Goal: Transaction & Acquisition: Purchase product/service

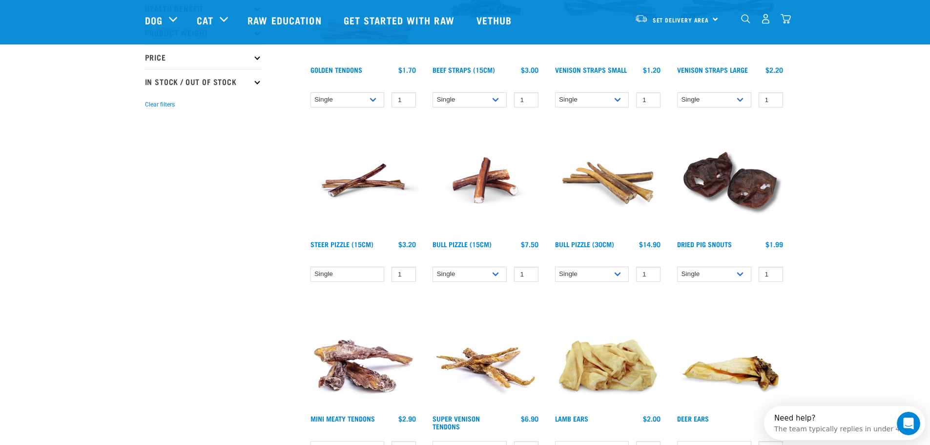
click at [161, 82] on p "In Stock / Out Of Stock" at bounding box center [203, 81] width 117 height 24
click at [152, 107] on label "In Stock" at bounding box center [173, 108] width 47 height 12
click at [151, 107] on input "In Stock" at bounding box center [148, 106] width 6 height 6
checkbox input "true"
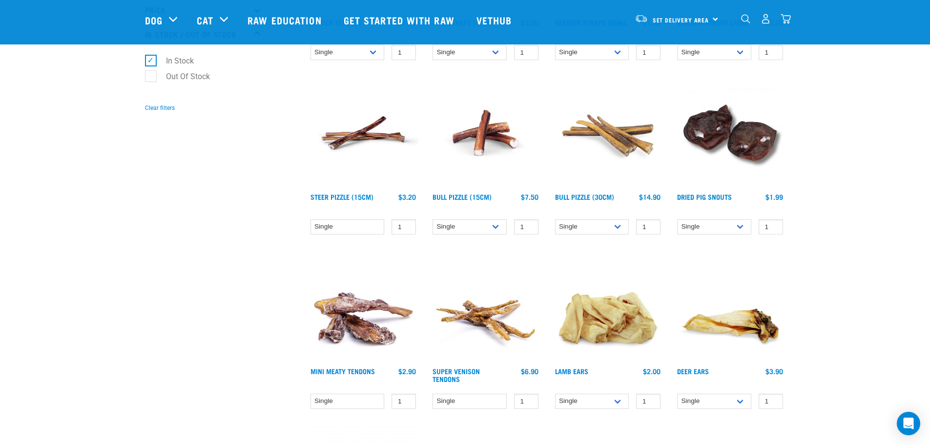
scroll to position [342, 0]
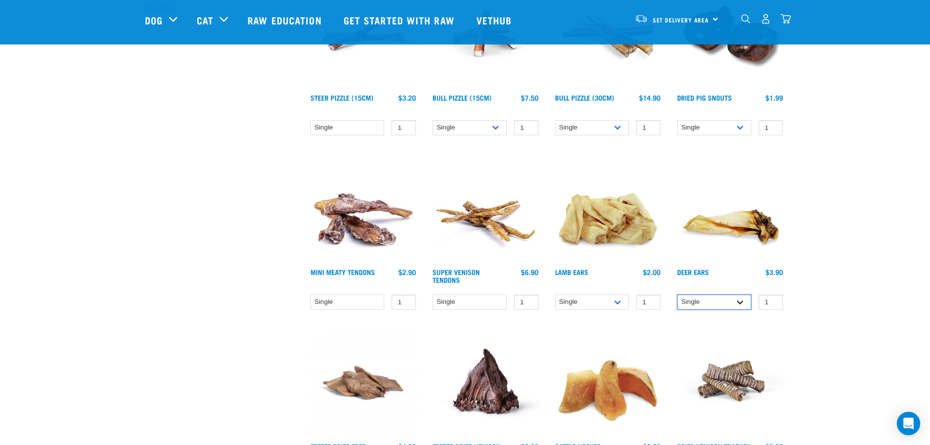
click at [739, 302] on select "Single 3 per pack 10 per pack" at bounding box center [714, 301] width 74 height 15
click at [677, 294] on select "Single 3 per pack 10 per pack" at bounding box center [714, 301] width 74 height 15
click at [739, 300] on select "Single 3 per pack 10 per pack" at bounding box center [714, 301] width 74 height 15
select select "682021"
click at [677, 294] on select "Single 3 per pack 10 per pack" at bounding box center [714, 301] width 74 height 15
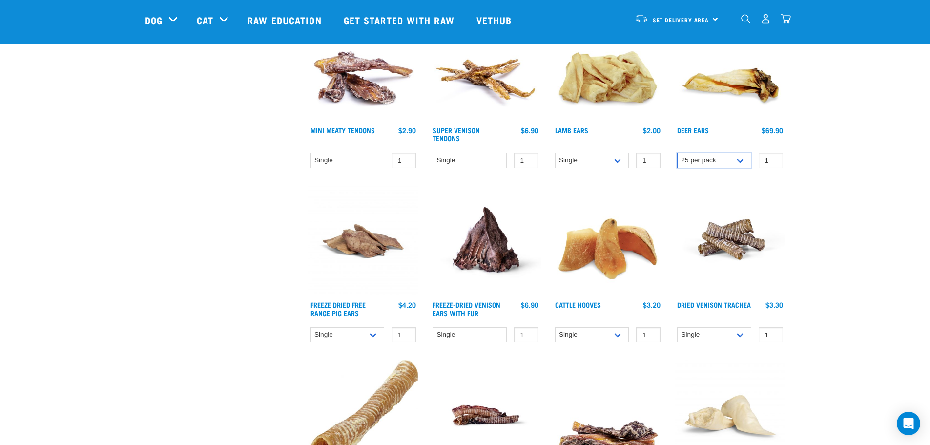
scroll to position [488, 0]
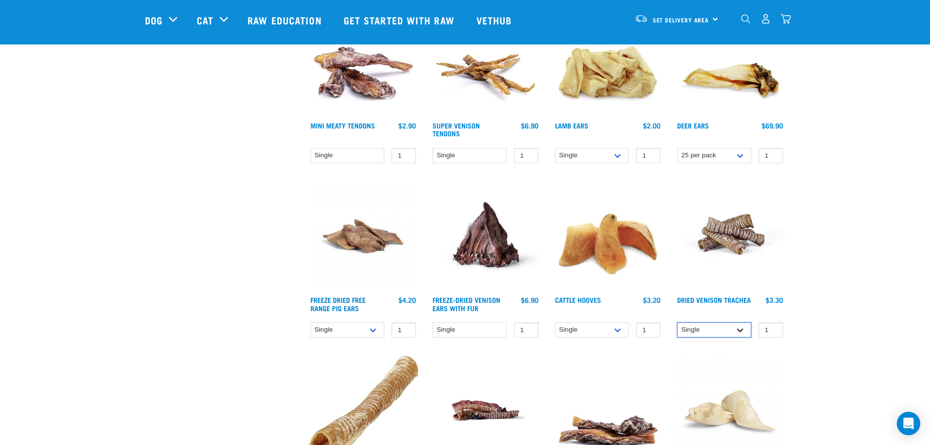
click at [740, 328] on select "Single 10 per pack" at bounding box center [714, 329] width 74 height 15
click at [677, 322] on select "Single 10 per pack" at bounding box center [714, 329] width 74 height 15
click at [740, 328] on select "Single 10 per pack" at bounding box center [714, 329] width 74 height 15
select select "328973"
click at [677, 322] on select "Single 10 per pack" at bounding box center [714, 329] width 74 height 15
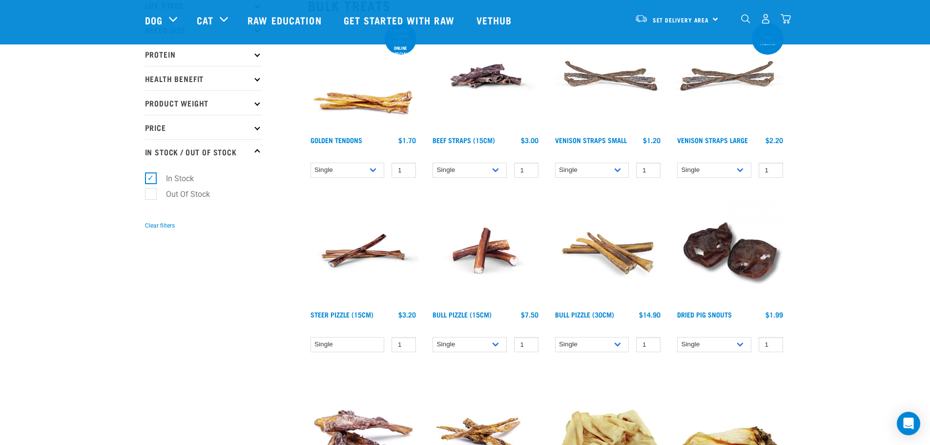
scroll to position [146, 0]
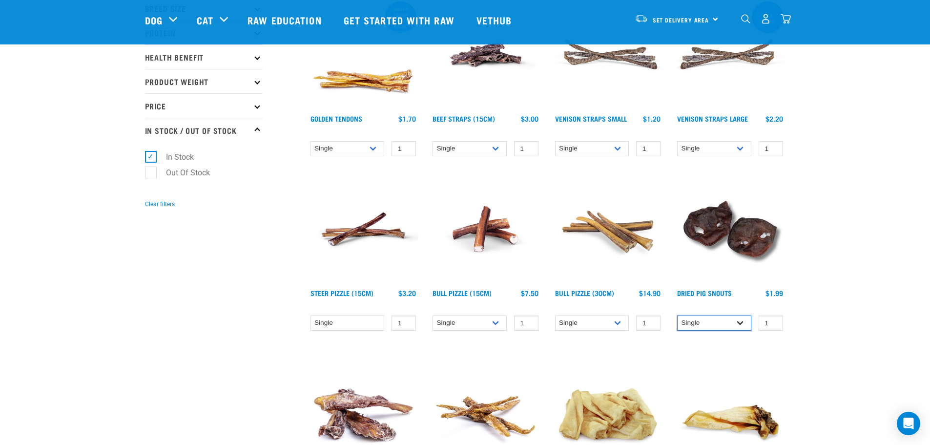
click at [740, 321] on select "Single 10 per pack 25 per pack" at bounding box center [714, 322] width 74 height 15
click at [677, 315] on select "Single 10 per pack 25 per pack" at bounding box center [714, 322] width 74 height 15
click at [742, 321] on select "Single 10 per pack 25 per pack" at bounding box center [714, 322] width 74 height 15
select select "264693"
click at [677, 315] on select "Single 10 per pack 25 per pack" at bounding box center [714, 322] width 74 height 15
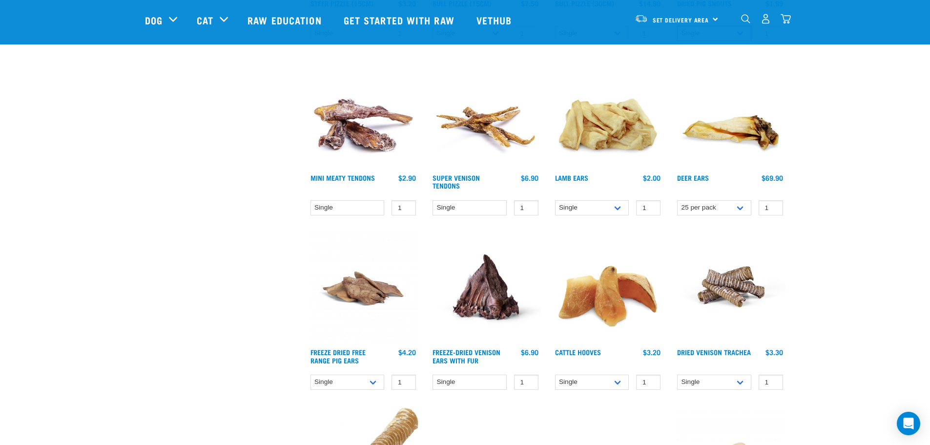
scroll to position [439, 0]
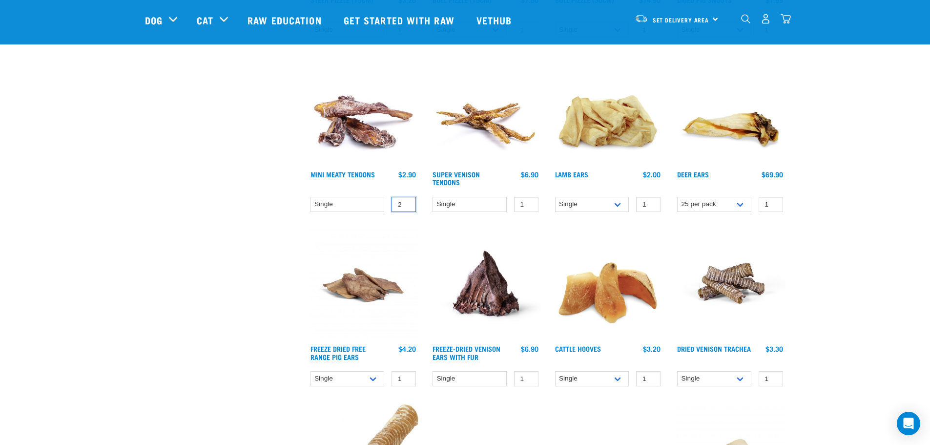
click at [406, 204] on input "2" at bounding box center [403, 204] width 24 height 15
click at [406, 201] on input "3" at bounding box center [403, 204] width 24 height 15
click at [406, 206] on input "2" at bounding box center [403, 204] width 24 height 15
type input "1"
click at [406, 206] on input "1" at bounding box center [403, 204] width 24 height 15
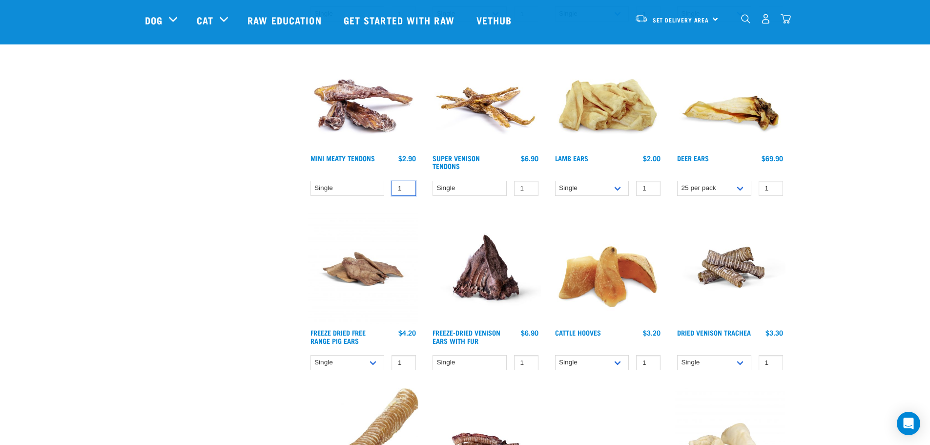
scroll to position [488, 0]
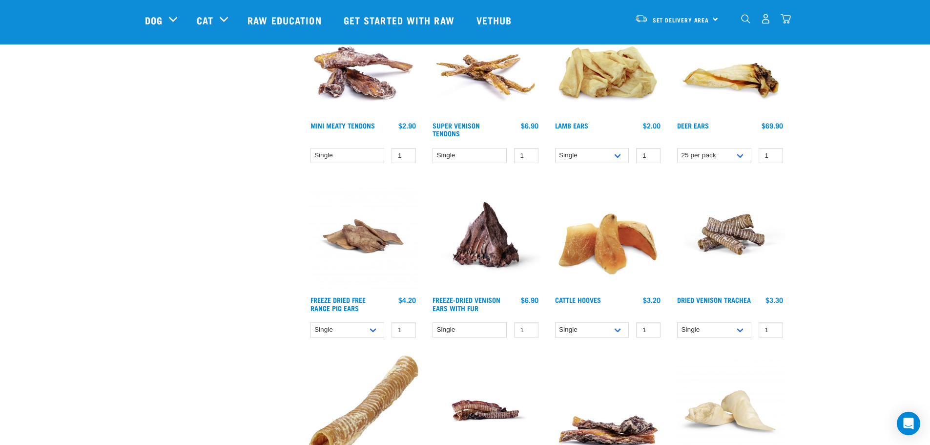
click at [491, 235] on img at bounding box center [485, 236] width 111 height 111
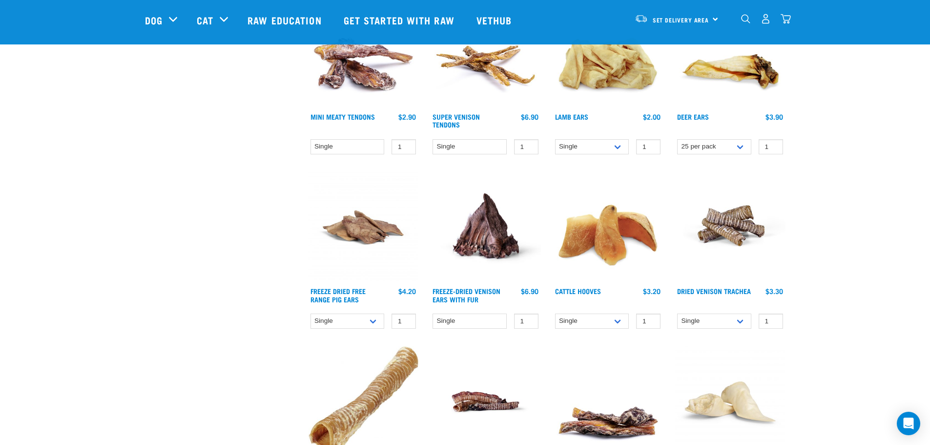
scroll to position [365, 0]
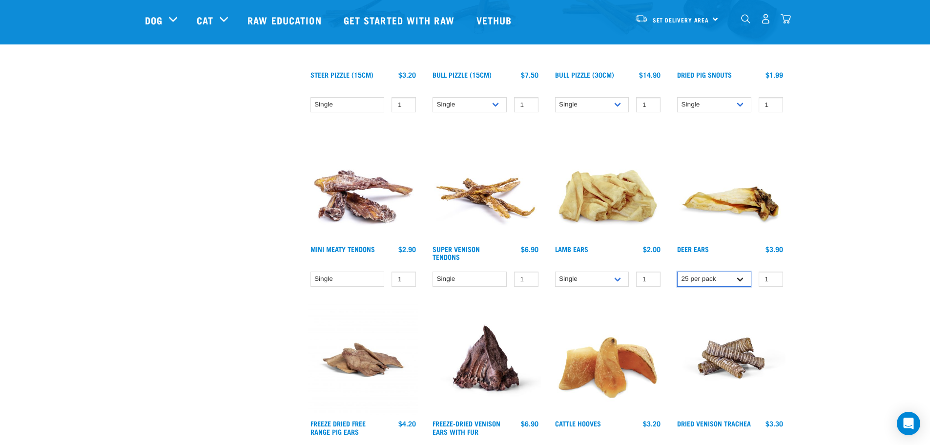
click at [739, 279] on select "Single 3 per pack 10 per pack" at bounding box center [714, 278] width 74 height 15
click at [677, 271] on select "Single 3 per pack 10 per pack" at bounding box center [714, 278] width 74 height 15
click at [739, 279] on select "Single 3 per pack 10 per pack" at bounding box center [714, 278] width 74 height 15
click at [677, 271] on select "Single 3 per pack 10 per pack" at bounding box center [714, 278] width 74 height 15
click at [741, 279] on select "Single 3 per pack 10 per pack" at bounding box center [714, 278] width 74 height 15
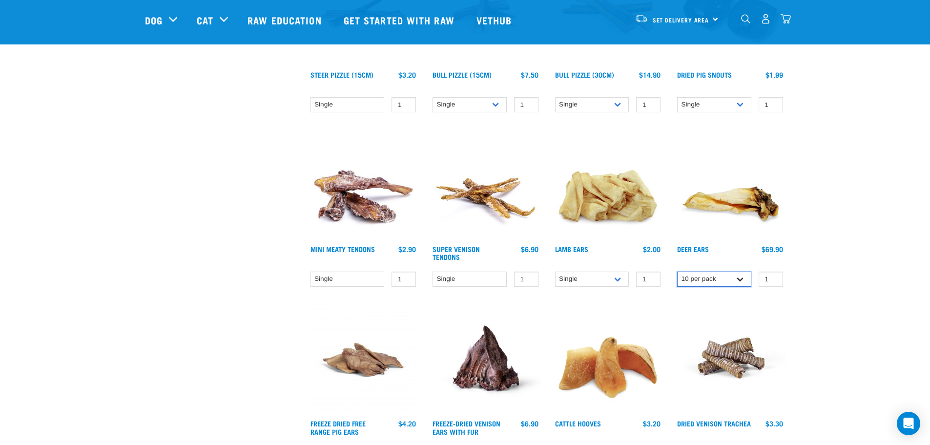
click at [677, 271] on select "Single 3 per pack 10 per pack" at bounding box center [714, 278] width 74 height 15
click at [740, 278] on select "Single 3 per pack 10 per pack" at bounding box center [714, 278] width 74 height 15
select select "962"
click at [677, 271] on select "Single 3 per pack 10 per pack" at bounding box center [714, 278] width 74 height 15
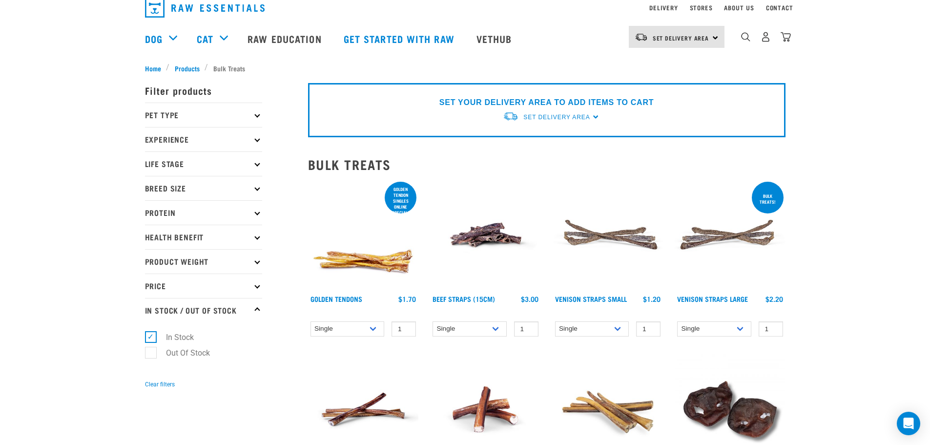
scroll to position [0, 0]
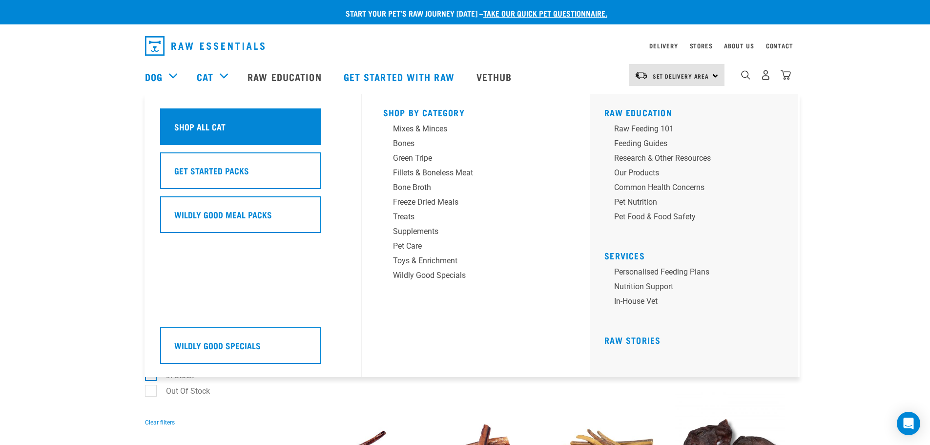
click at [225, 123] on div "Shop All Cat" at bounding box center [240, 126] width 161 height 37
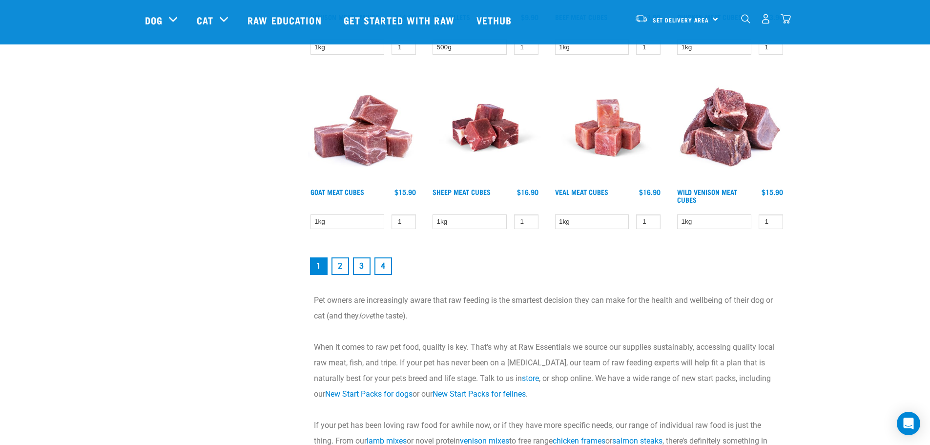
scroll to position [1367, 0]
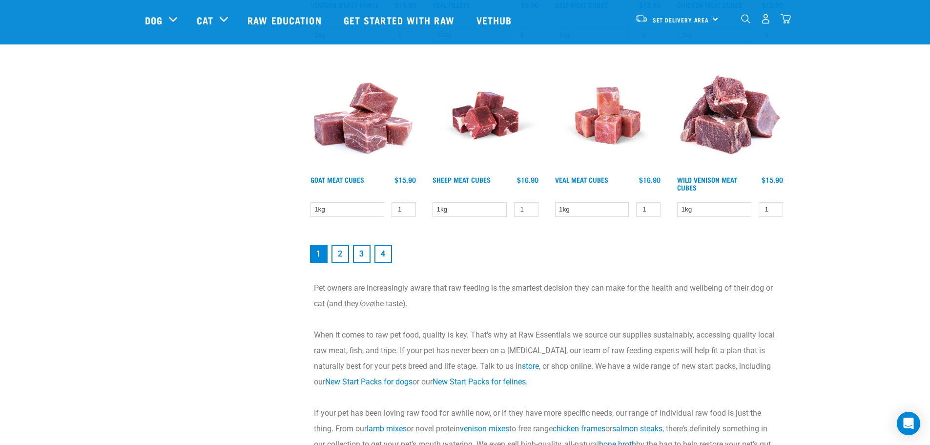
click at [340, 251] on link "2" at bounding box center [340, 254] width 18 height 18
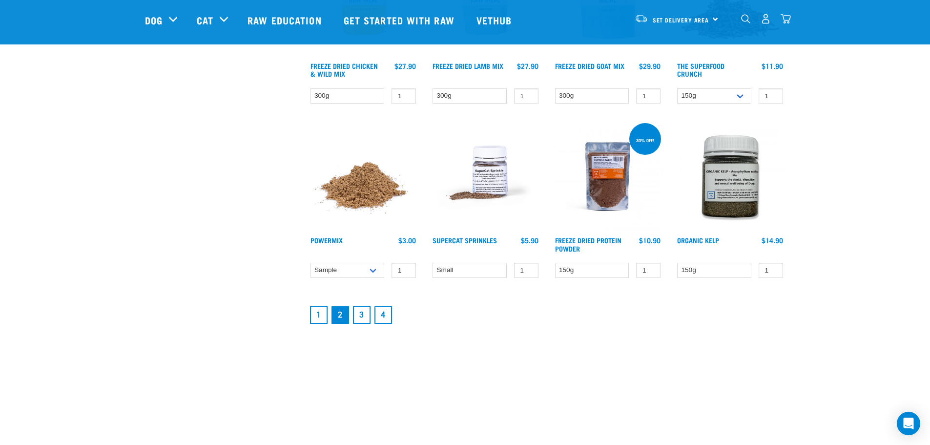
scroll to position [1269, 0]
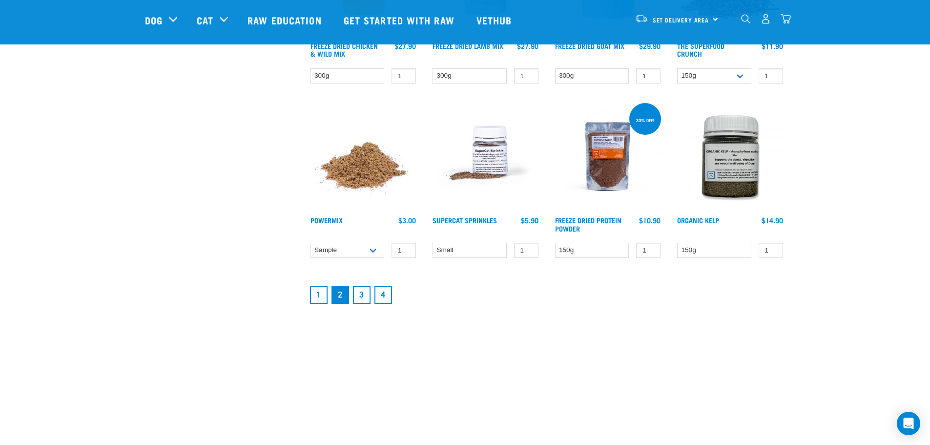
click at [361, 291] on link "3" at bounding box center [362, 295] width 18 height 18
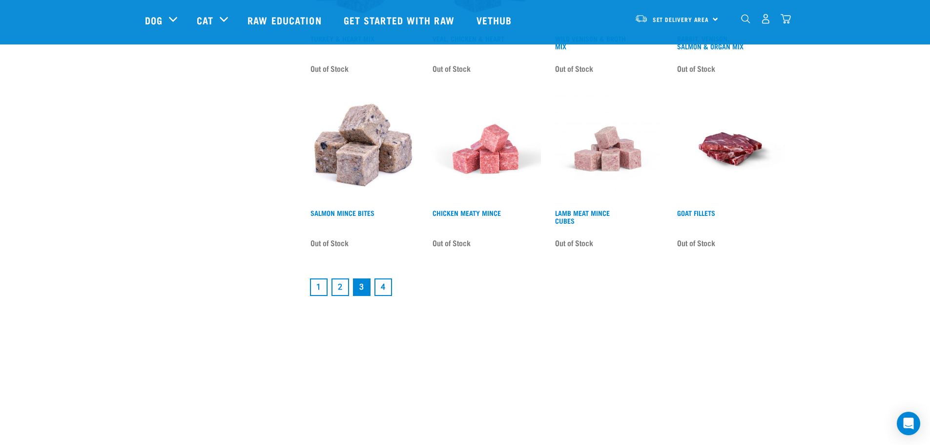
scroll to position [1318, 0]
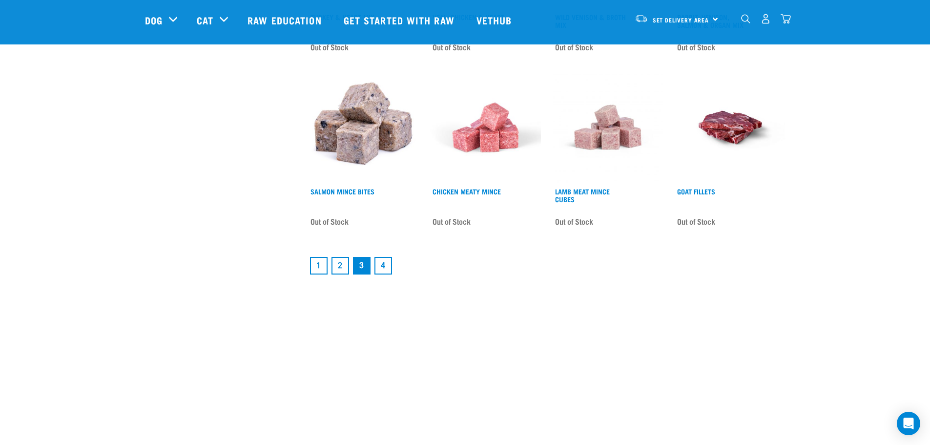
click at [382, 257] on link "4" at bounding box center [383, 266] width 18 height 18
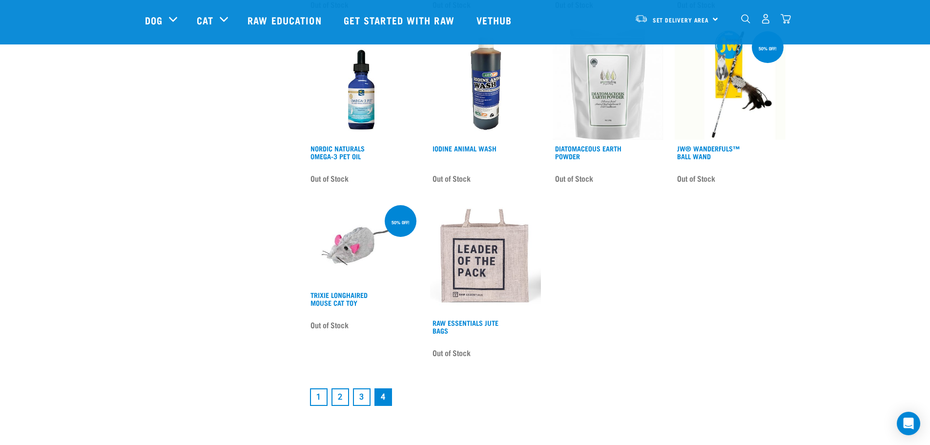
scroll to position [488, 0]
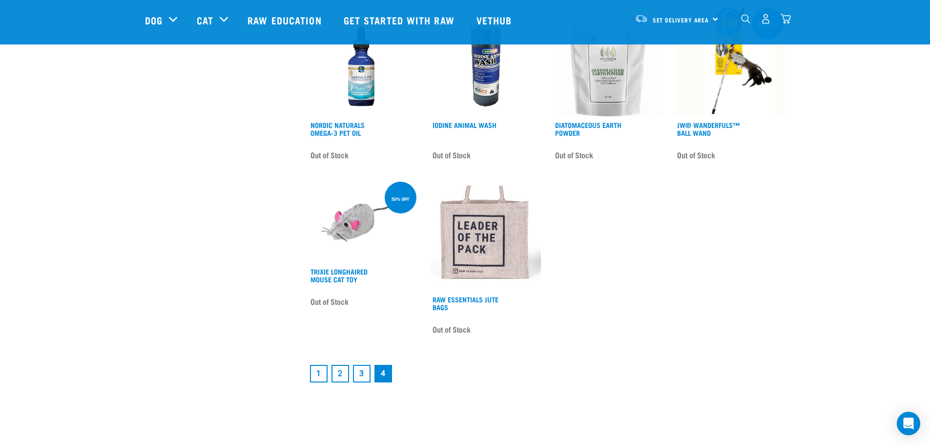
click at [364, 373] on link "3" at bounding box center [362, 374] width 18 height 18
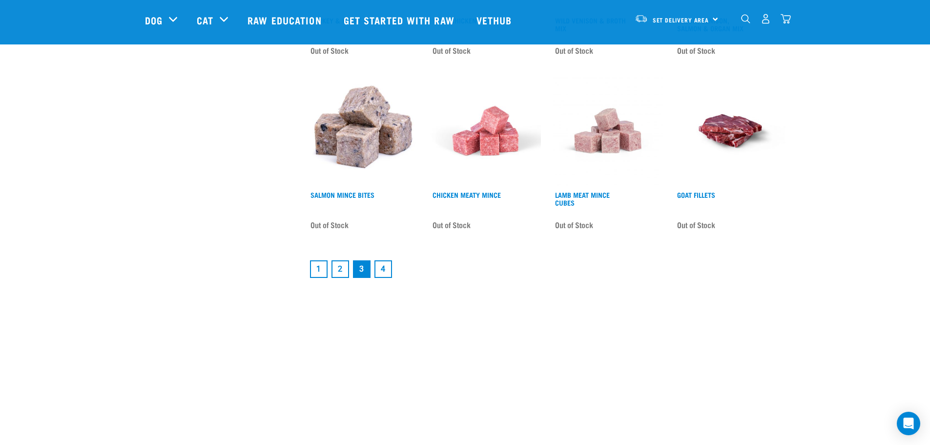
scroll to position [1318, 0]
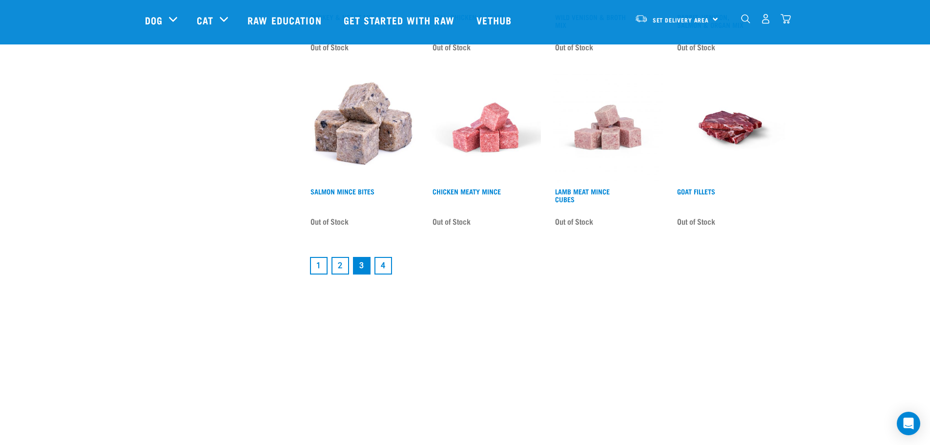
click at [336, 257] on link "2" at bounding box center [340, 266] width 18 height 18
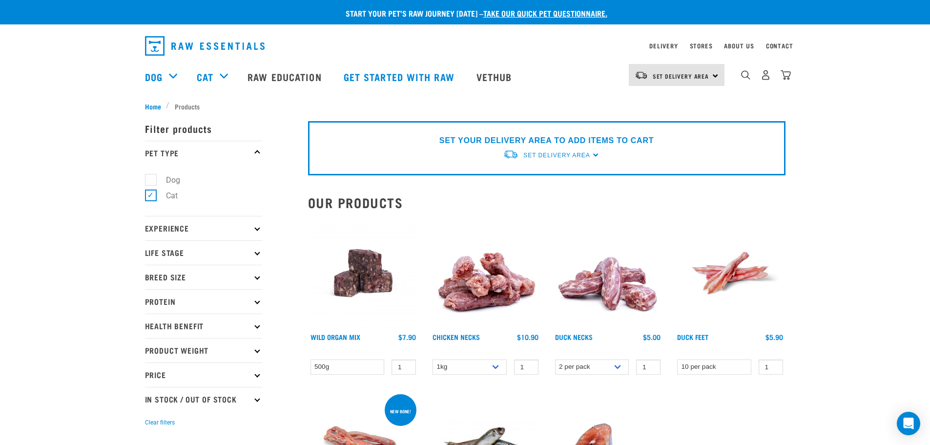
click at [150, 194] on label "Cat" at bounding box center [165, 195] width 31 height 12
click at [150, 194] on input "Cat" at bounding box center [148, 194] width 6 height 6
checkbox input "false"
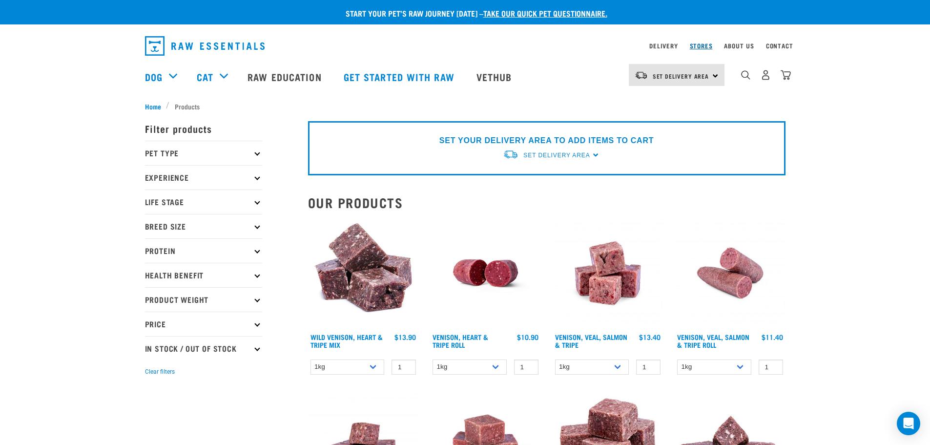
click at [699, 44] on link "Stores" at bounding box center [701, 45] width 23 height 3
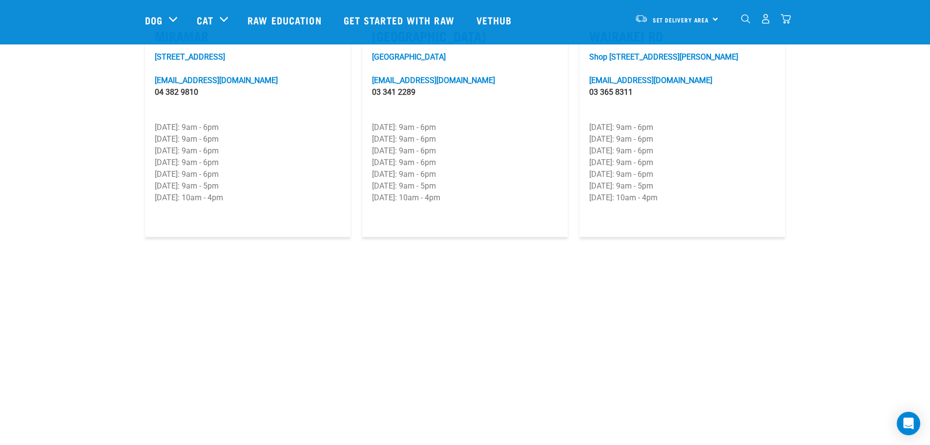
scroll to position [1660, 0]
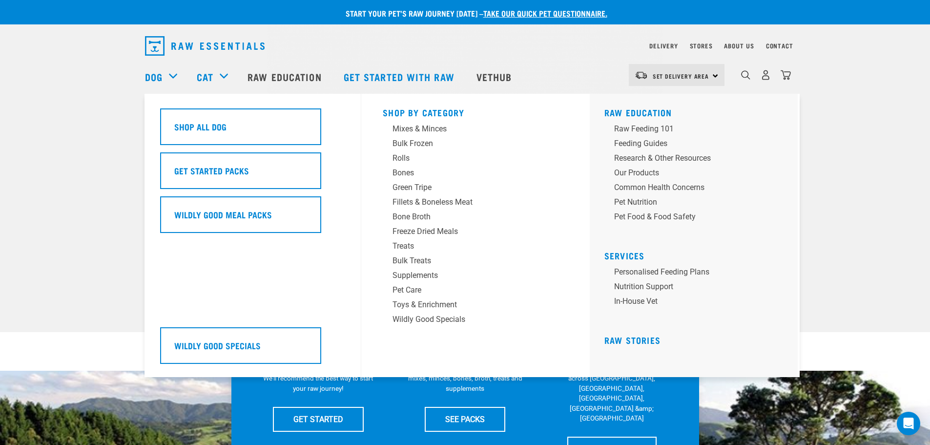
click at [171, 74] on div "Dog" at bounding box center [166, 76] width 42 height 39
click at [423, 242] on div "Treats" at bounding box center [468, 246] width 152 height 12
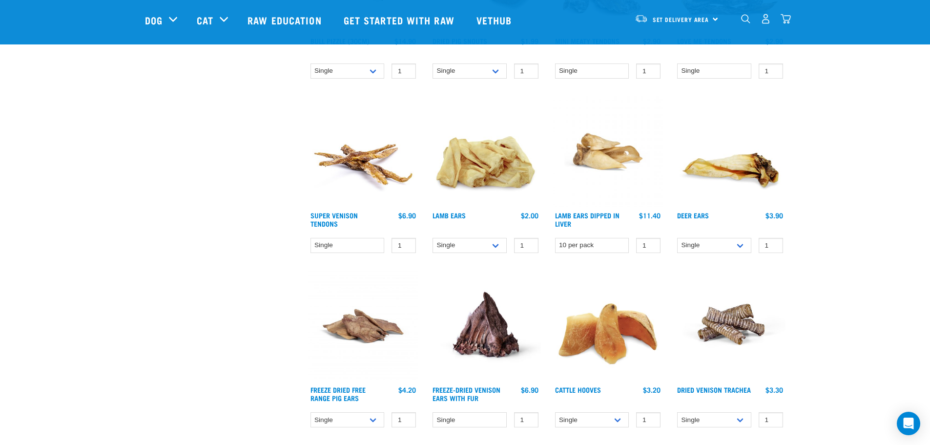
scroll to position [537, 0]
